Goal: Transaction & Acquisition: Subscribe to service/newsletter

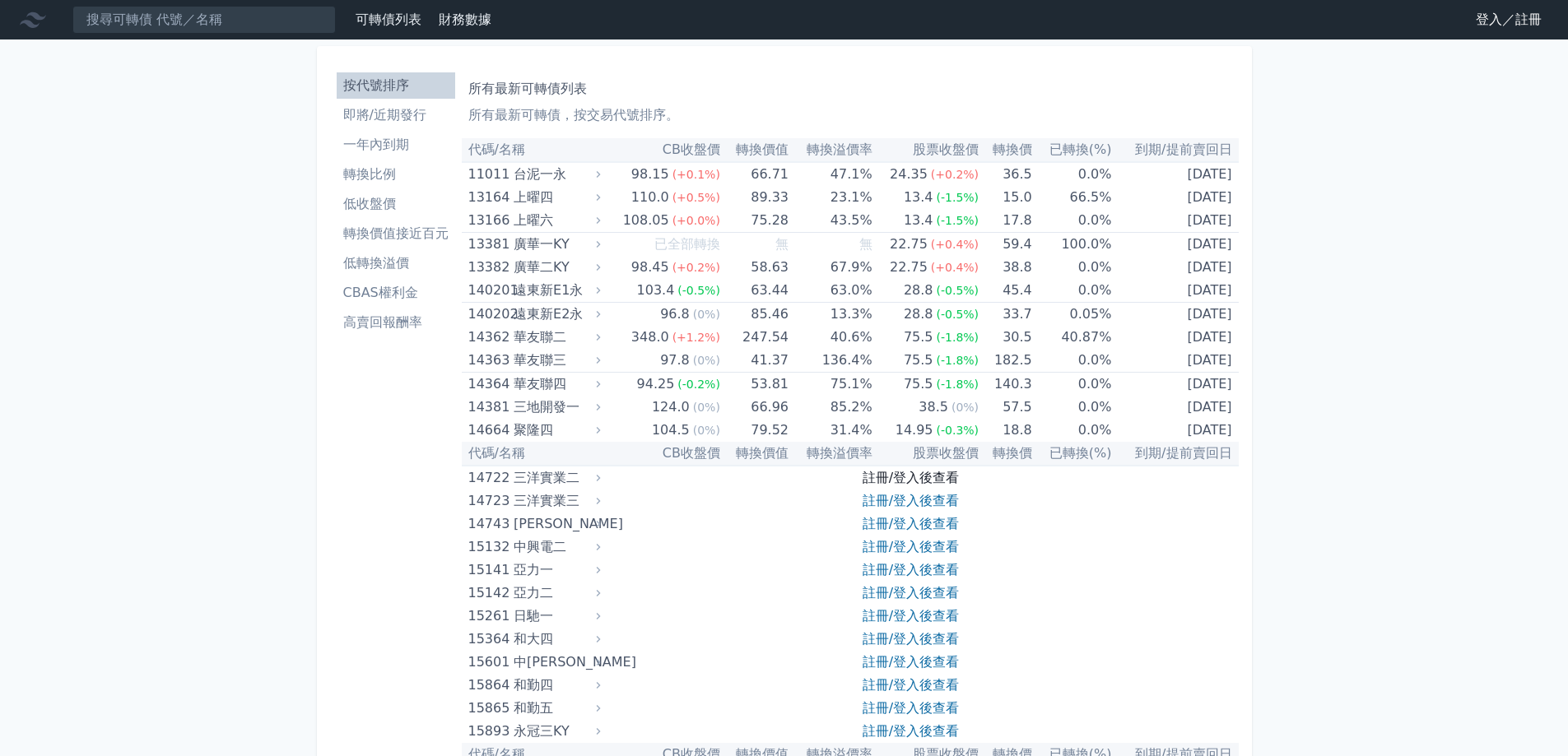
click at [893, 475] on link "註冊/登入後查看" at bounding box center [910, 477] width 96 height 15
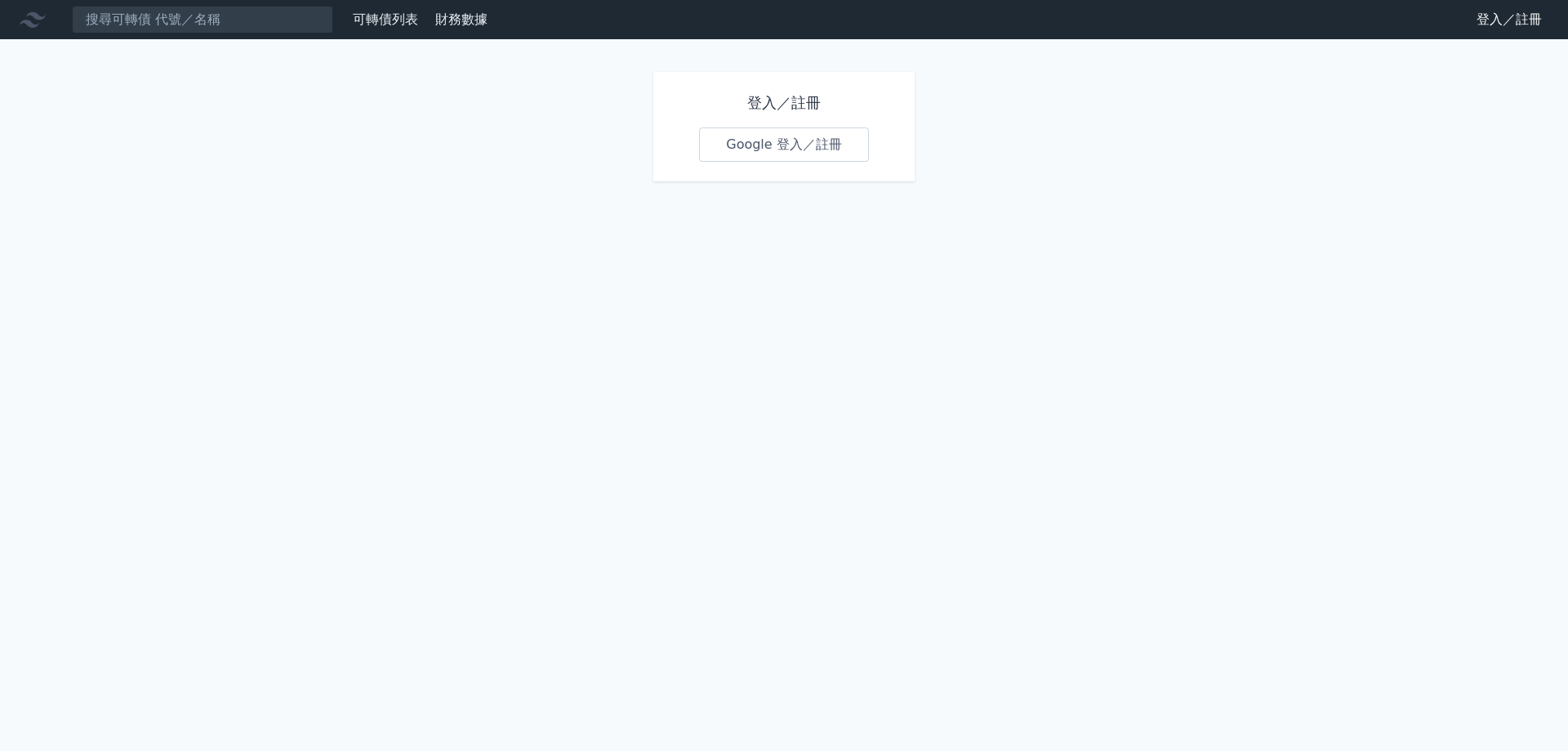
click at [777, 143] on link "Google 登入／註冊" at bounding box center [784, 144] width 170 height 35
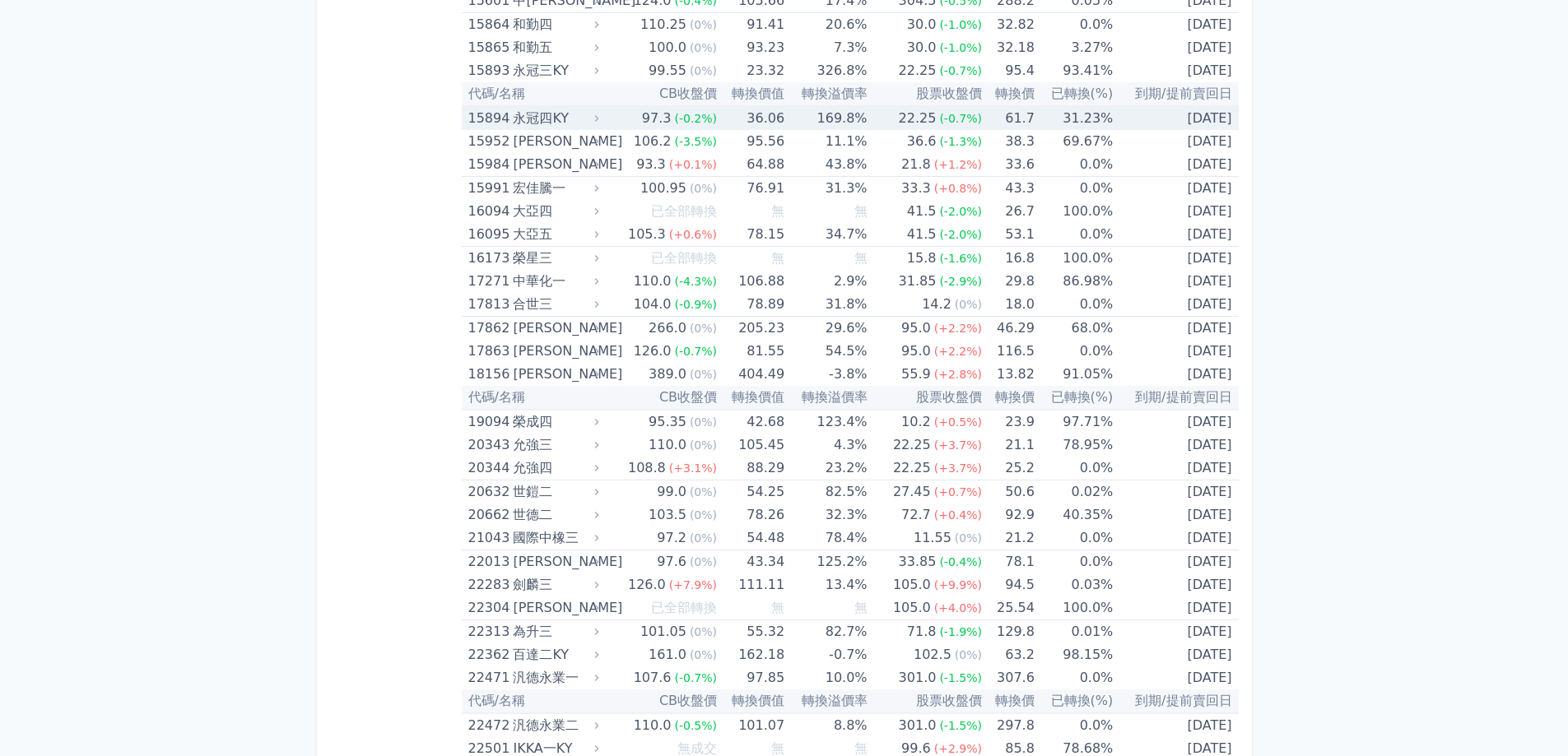
scroll to position [822, 0]
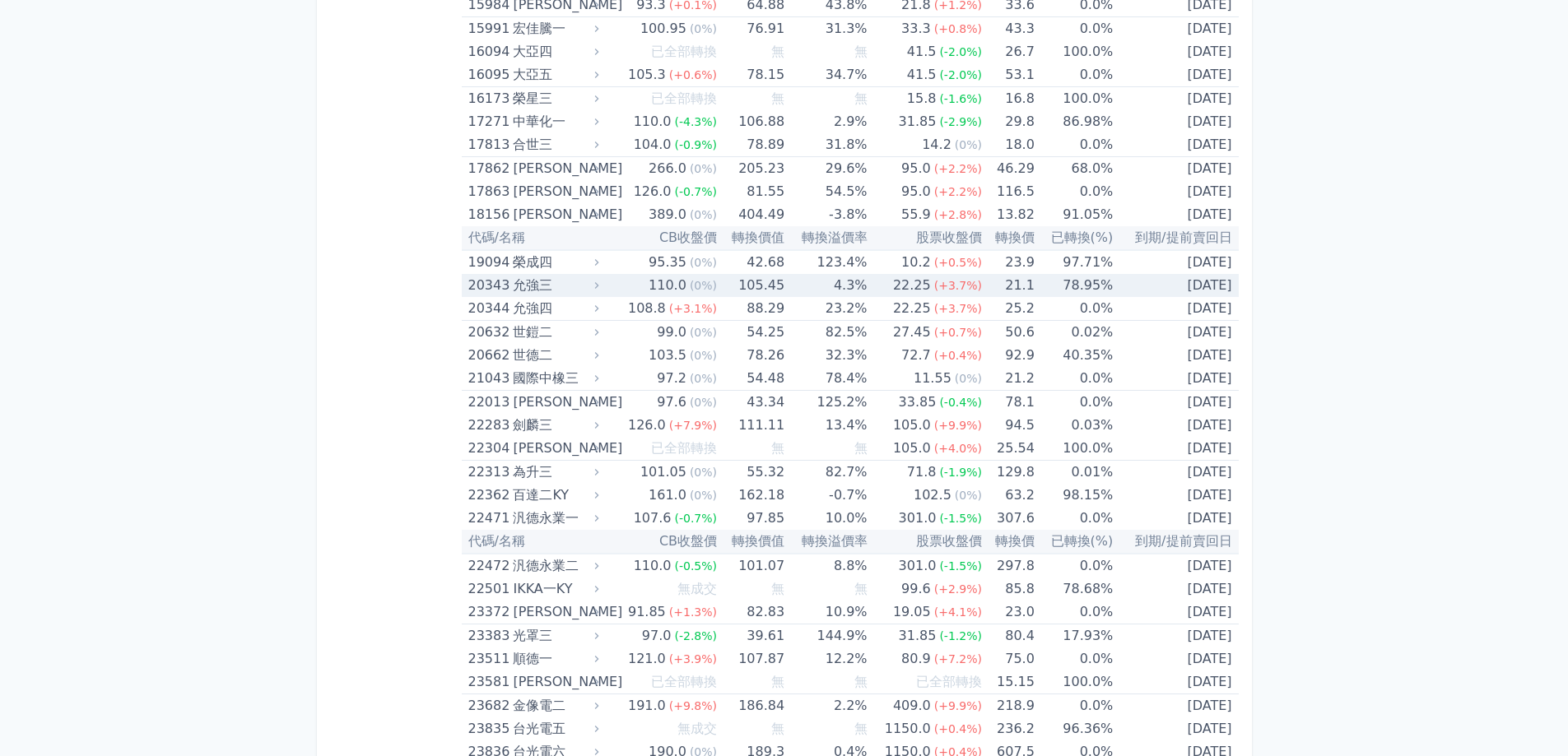
click at [719, 276] on td "105.45" at bounding box center [750, 285] width 67 height 23
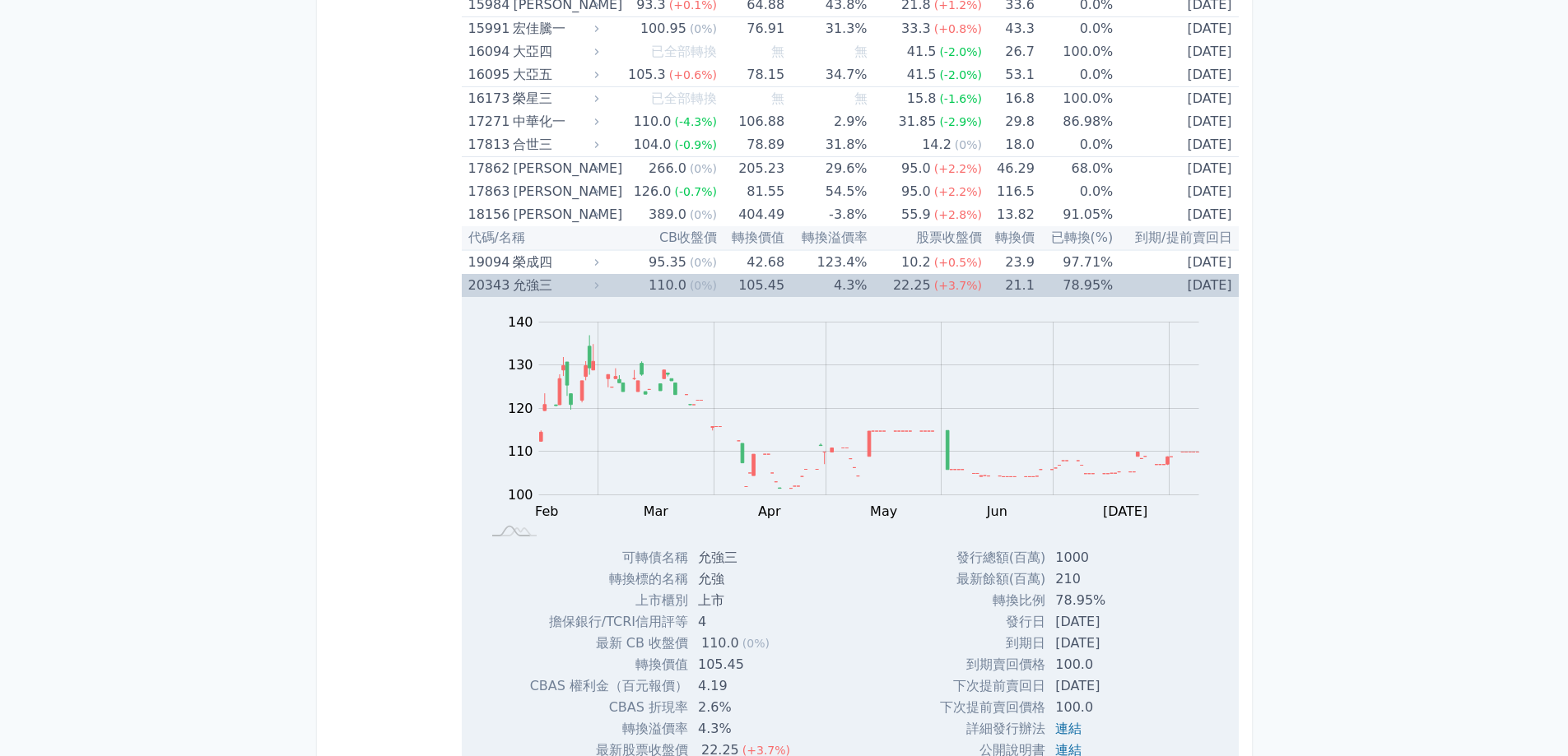
click at [719, 276] on td "105.45" at bounding box center [750, 285] width 67 height 23
